Goal: Task Accomplishment & Management: Manage account settings

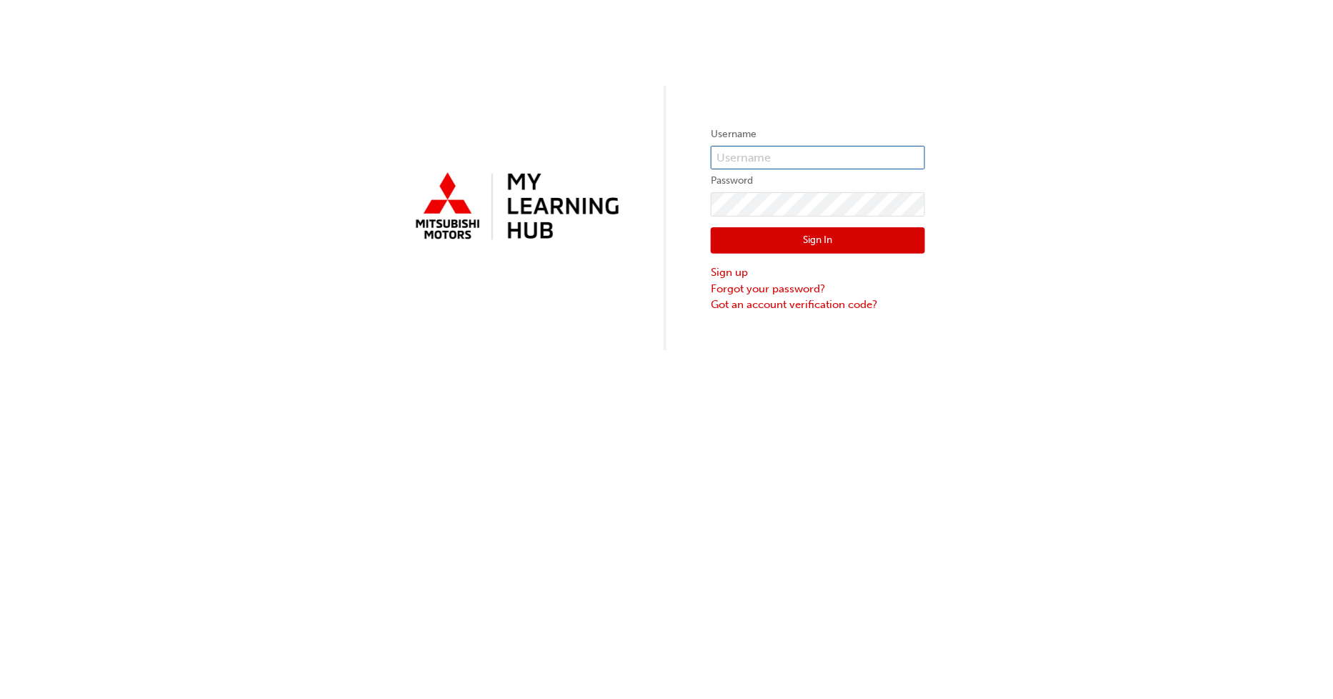
type input "0005002254"
click at [795, 157] on input "0005002254" at bounding box center [818, 158] width 214 height 24
click at [773, 163] on input "text" at bounding box center [818, 158] width 214 height 24
type input "[EMAIL_ADDRESS][DOMAIN_NAME]"
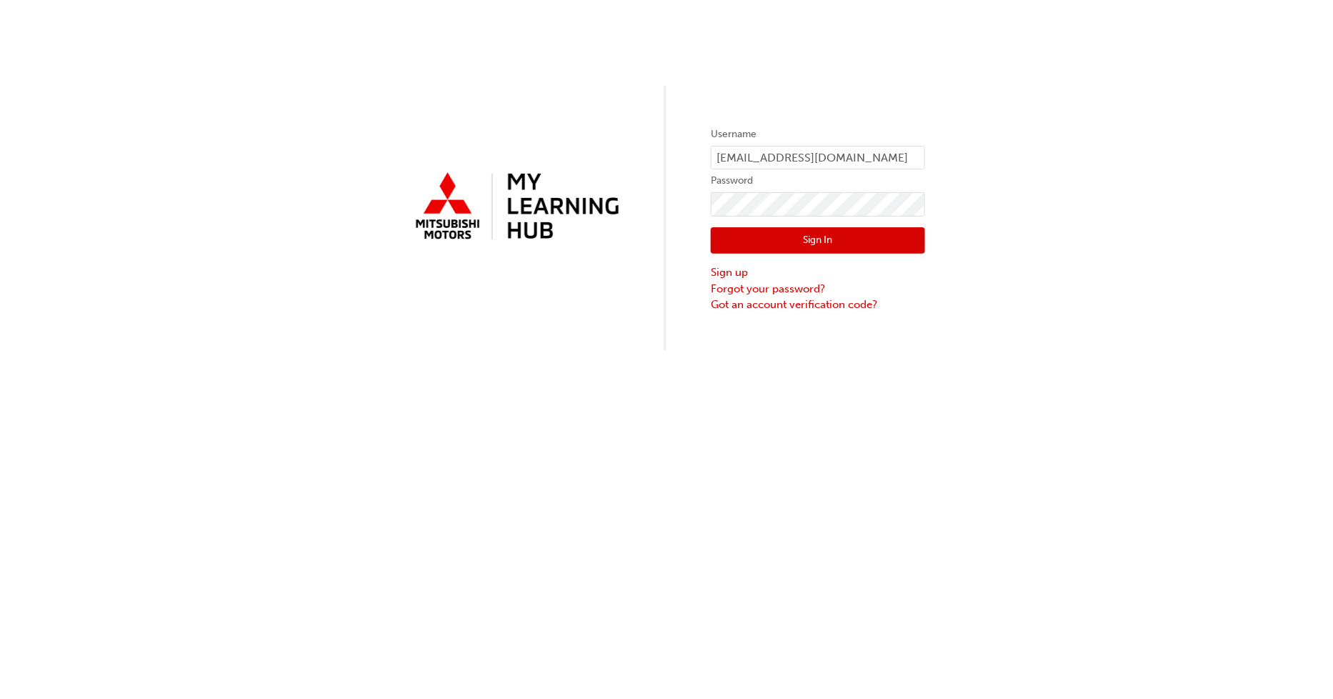
click at [785, 222] on div "Sign In Sign up Forgot your password? Got an account verification code?" at bounding box center [818, 264] width 214 height 96
click button "Sign In" at bounding box center [818, 240] width 214 height 27
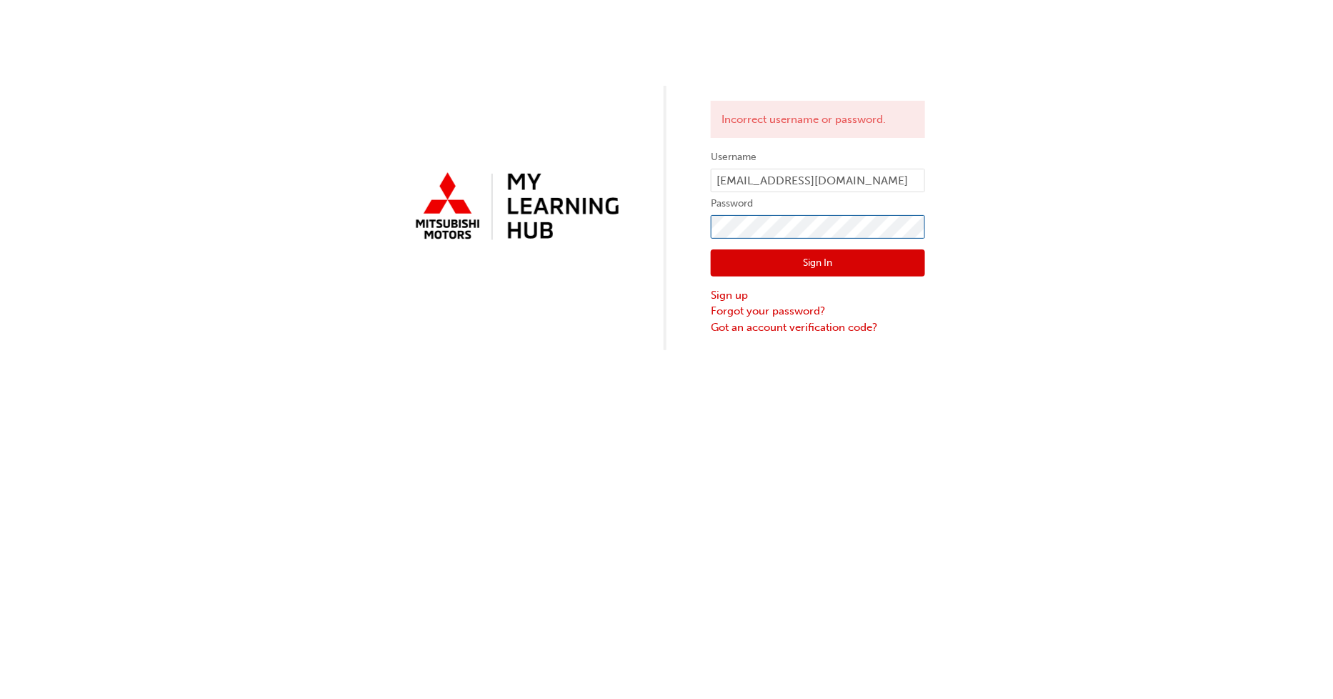
click at [699, 254] on div "Incorrect username or password. Username [EMAIL_ADDRESS][DOMAIN_NAME] Password …" at bounding box center [666, 175] width 1333 height 350
click button "Sign In" at bounding box center [818, 262] width 214 height 27
